Goal: Task Accomplishment & Management: Manage account settings

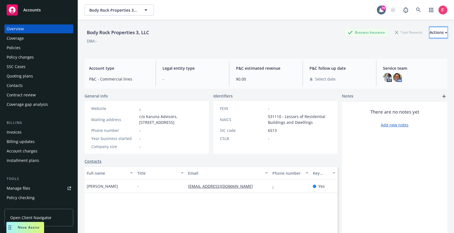
click at [430, 35] on div "Actions" at bounding box center [439, 32] width 18 height 11
click at [402, 57] on link "Edit account summary" at bounding box center [401, 58] width 91 height 11
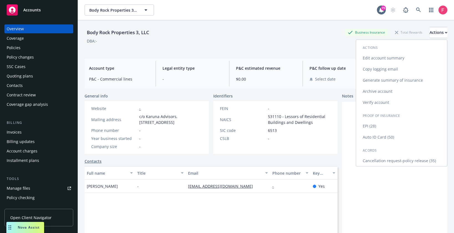
select select "US"
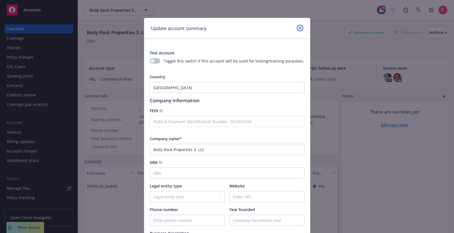
click at [298, 29] on icon "close" at bounding box center [299, 27] width 3 height 3
